Goal: Communication & Community: Answer question/provide support

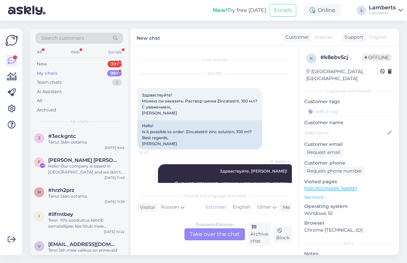
scroll to position [48, 0]
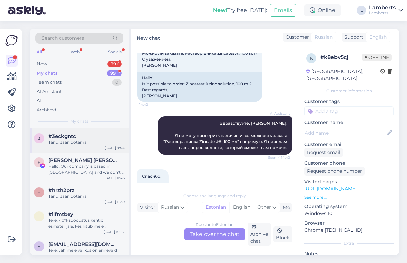
click at [84, 138] on div "#3eckgntc" at bounding box center [86, 136] width 76 height 6
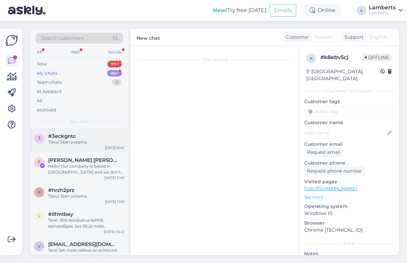
scroll to position [0, 0]
click at [85, 138] on div "#3eckgntc" at bounding box center [86, 136] width 76 height 6
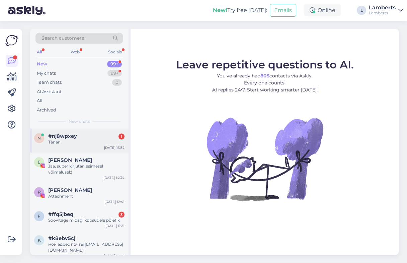
click at [78, 134] on div "#nj8wpxey 1" at bounding box center [86, 136] width 76 height 6
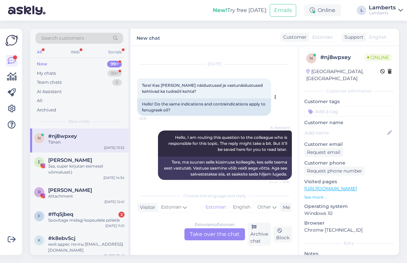
scroll to position [4, 0]
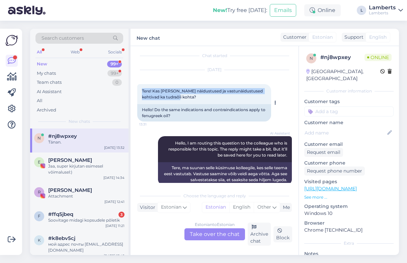
drag, startPoint x: 141, startPoint y: 90, endPoint x: 181, endPoint y: 97, distance: 40.1
click at [181, 97] on div "Tere! Kas samad näidustused ja vastunäidustused kehtivad ka tudraõli kohta? 13:…" at bounding box center [204, 94] width 134 height 20
copy span "Tere! Kas samad näidustused ja vastunäidustused kehtivad ka tudraõli kohta?"
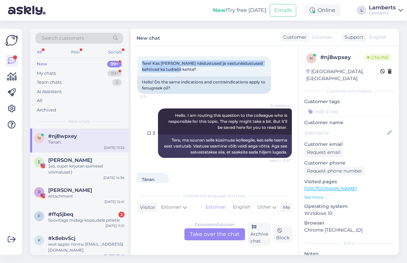
scroll to position [54, 0]
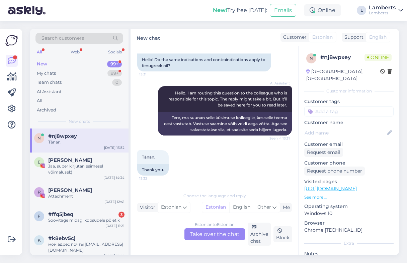
click at [208, 233] on div "Estonian to Estonian Take over the chat" at bounding box center [214, 235] width 61 height 12
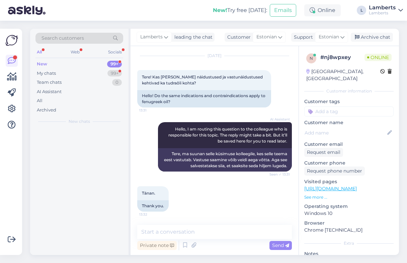
scroll to position [18, 0]
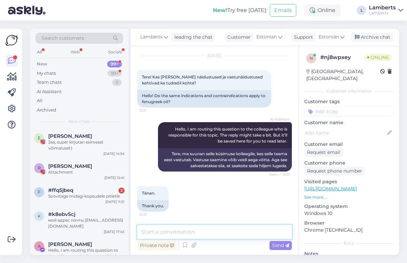
click at [218, 230] on textarea at bounding box center [214, 232] width 154 height 14
paste textarea "Tere! Aitäh küsimuse eest. Tudraõli (Camelina sativa õli) koostis ja omadused e…"
type textarea "Tere! Aitäh küsimuse eest. Tudraõli (Camelina sativa õli) koostis ja omadused e…"
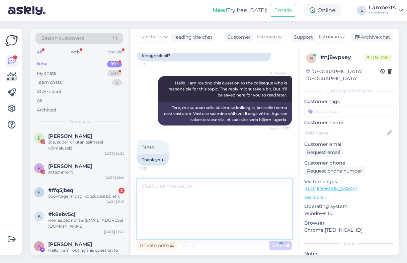
scroll to position [0, 0]
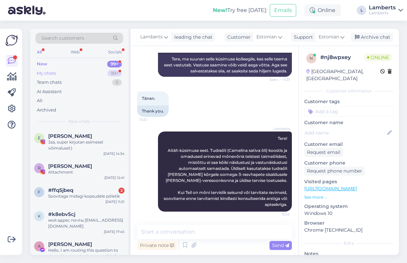
click at [108, 72] on div "99+" at bounding box center [114, 73] width 14 height 7
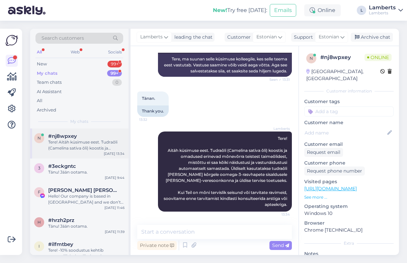
click at [82, 141] on div "Tere! Aitäh küsimuse eest. Tudraõli (Camelina sativa õli) koostis ja omadused e…" at bounding box center [86, 145] width 76 height 12
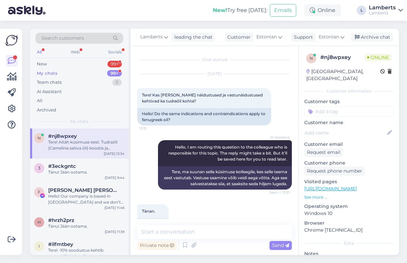
scroll to position [113, 0]
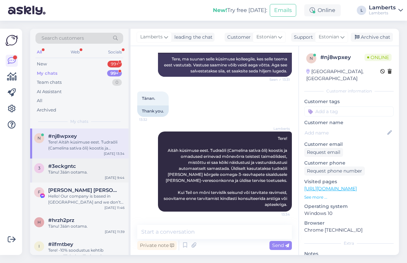
click at [77, 168] on div "#3eckgntc" at bounding box center [86, 166] width 76 height 6
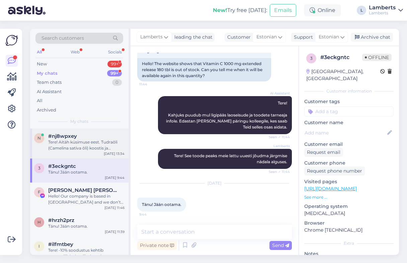
click at [85, 133] on div "n #nj8wpxey Tere! Aitäh küsimuse eest. Tudraõli (Camelina sativa õli) koostis j…" at bounding box center [79, 144] width 98 height 30
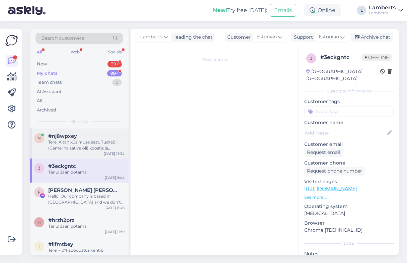
scroll to position [113, 0]
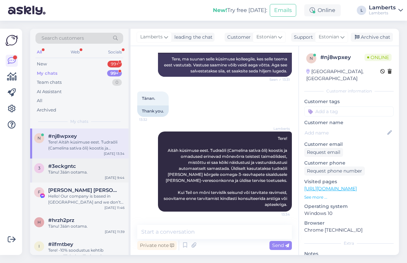
click at [81, 173] on div "Tänu! Jään ootama." at bounding box center [86, 173] width 76 height 6
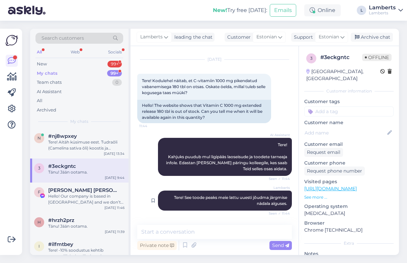
scroll to position [56, 0]
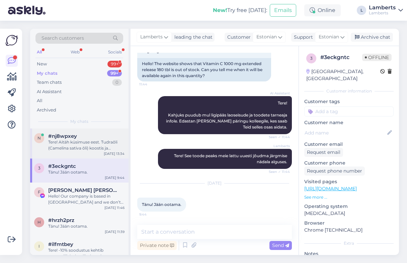
click at [61, 145] on div "Tere! Aitäh küsimuse eest. Tudraõli (Camelina sativa õli) koostis ja omadused e…" at bounding box center [86, 145] width 76 height 12
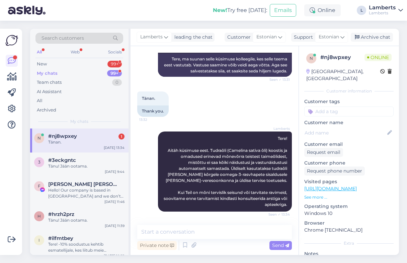
scroll to position [142, 0]
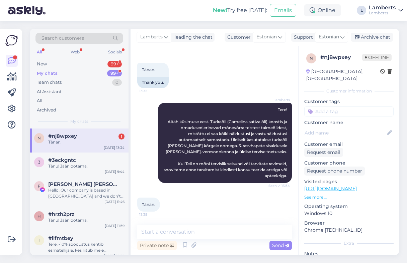
click at [115, 135] on div "#nj8wpxey 1" at bounding box center [86, 136] width 76 height 6
